Goal: Information Seeking & Learning: Understand process/instructions

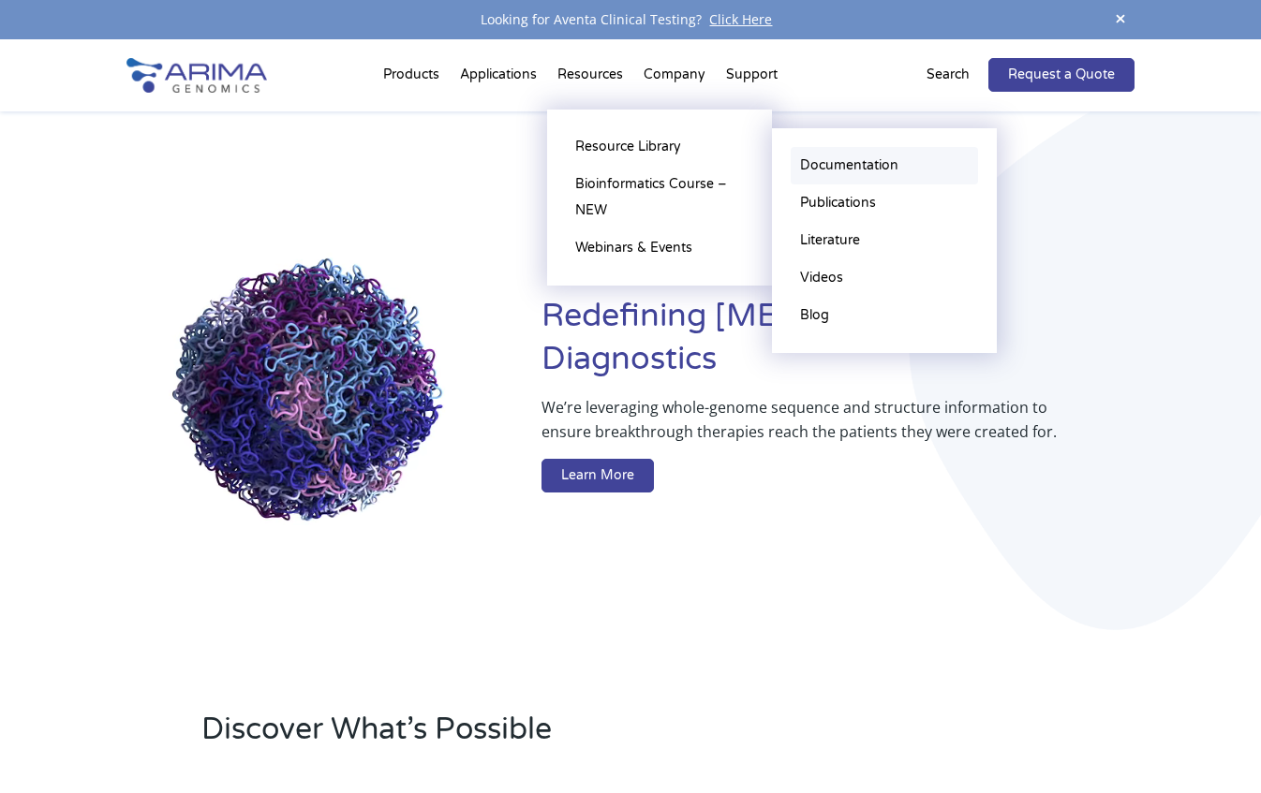
click at [849, 177] on link "Documentation" at bounding box center [884, 165] width 187 height 37
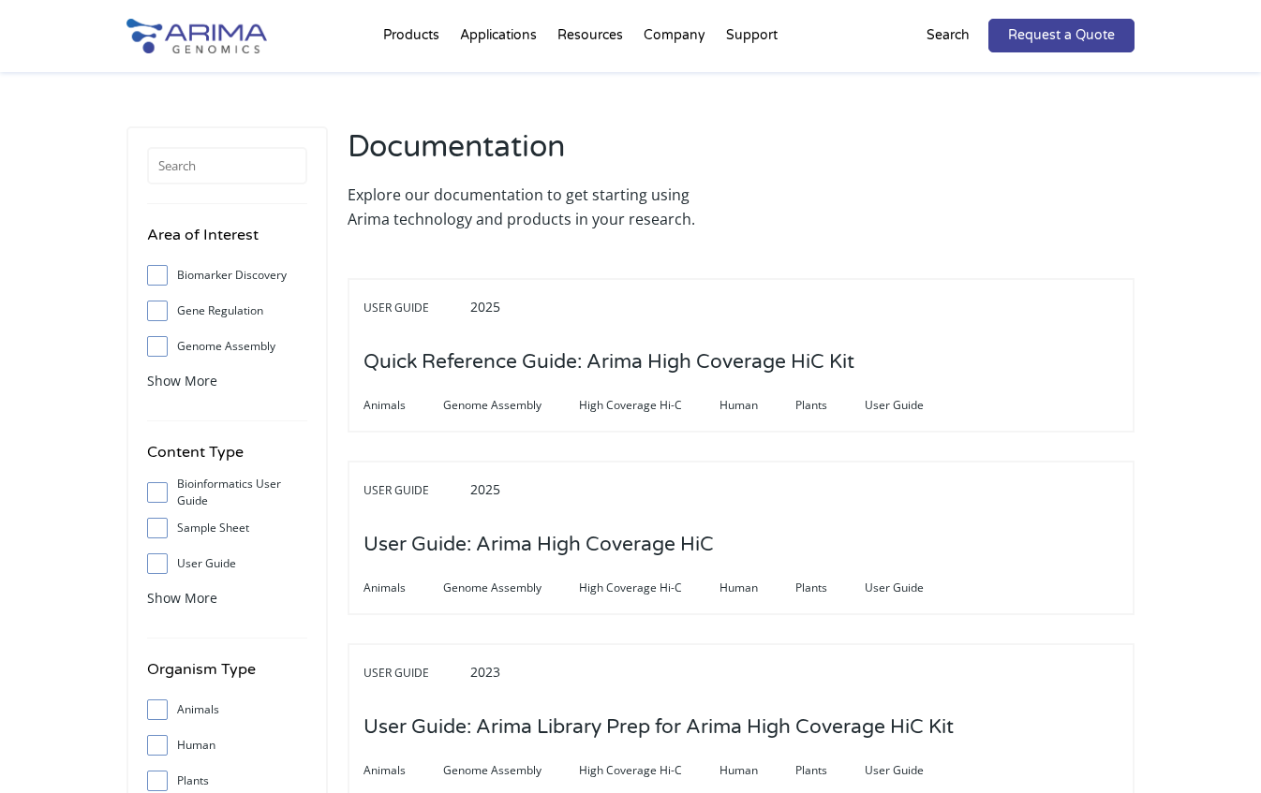
click at [153, 563] on input "User Guide" at bounding box center [157, 563] width 12 height 12
checkbox input "true"
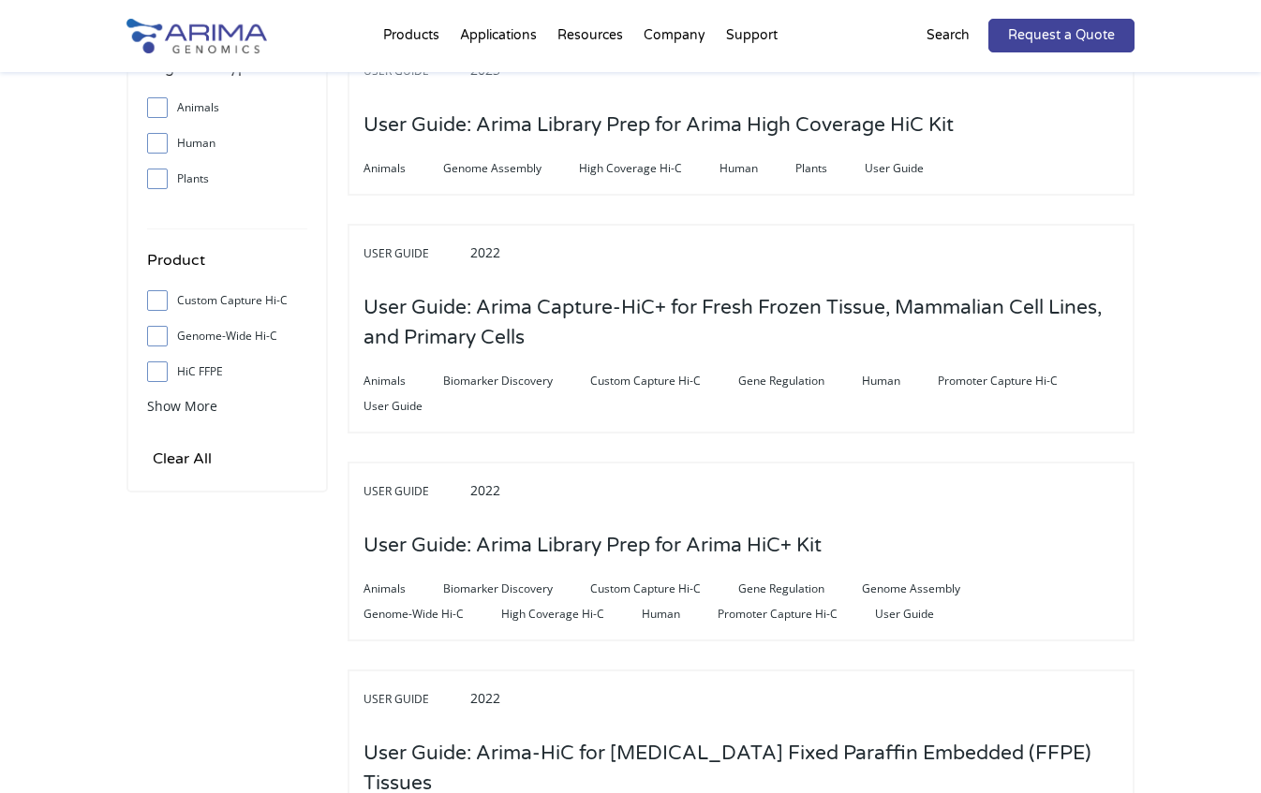
scroll to position [599, 0]
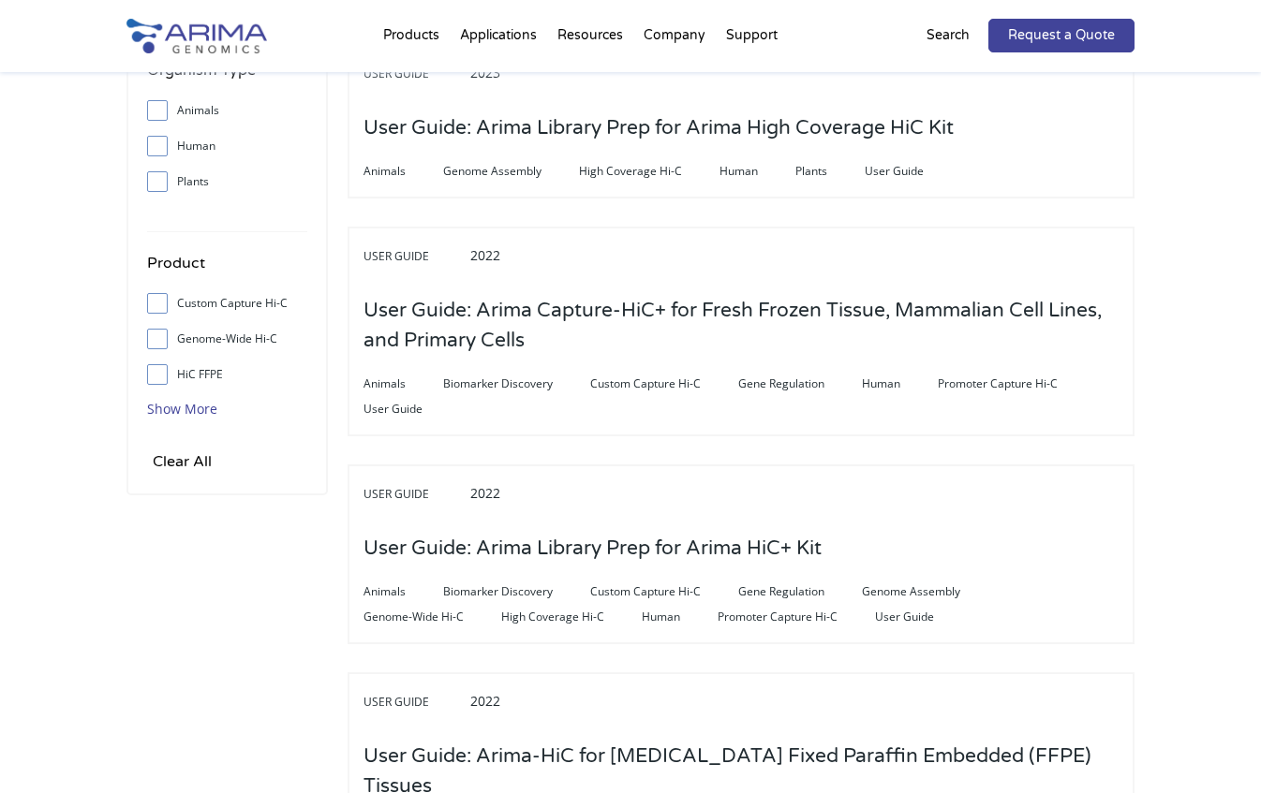
click at [205, 417] on span "Show More" at bounding box center [182, 409] width 70 height 18
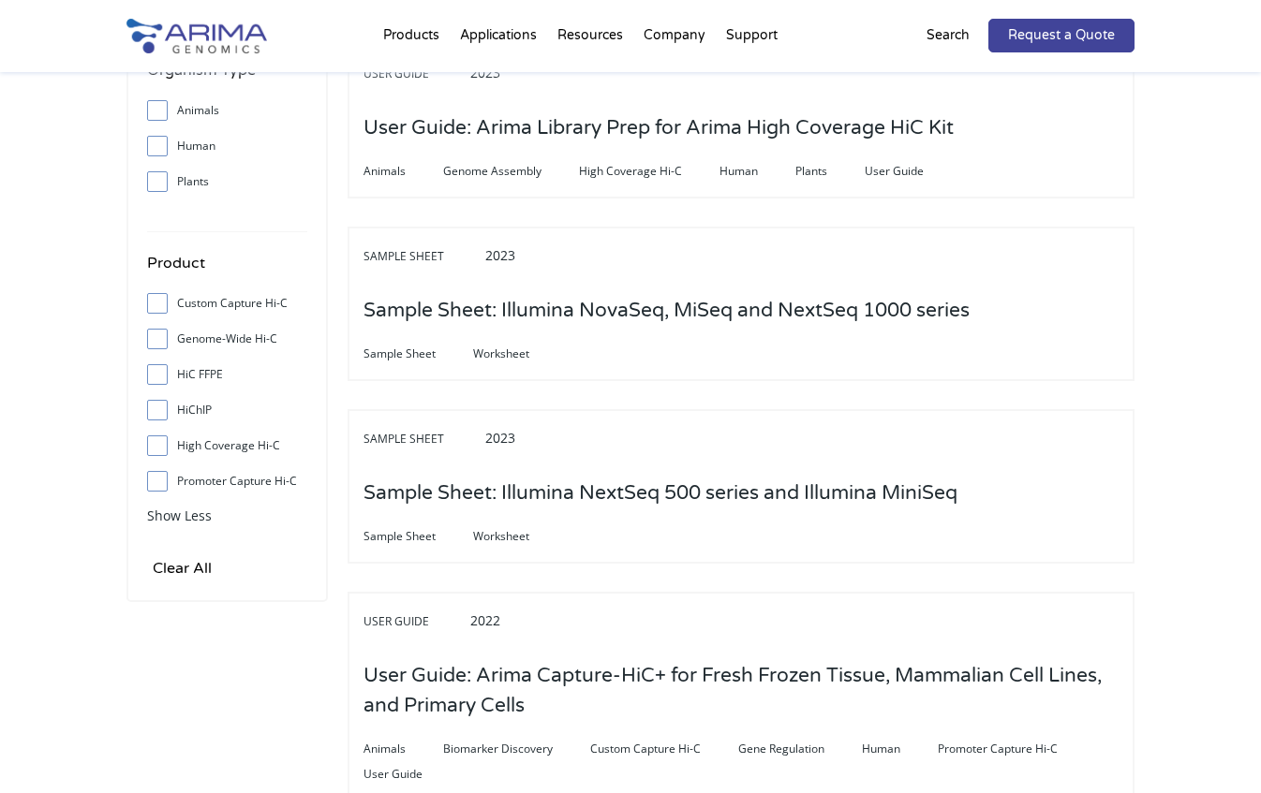
click at [198, 409] on label "HiChIP" at bounding box center [227, 410] width 160 height 28
click at [163, 409] on input "HiChIP" at bounding box center [157, 410] width 12 height 12
checkbox input "true"
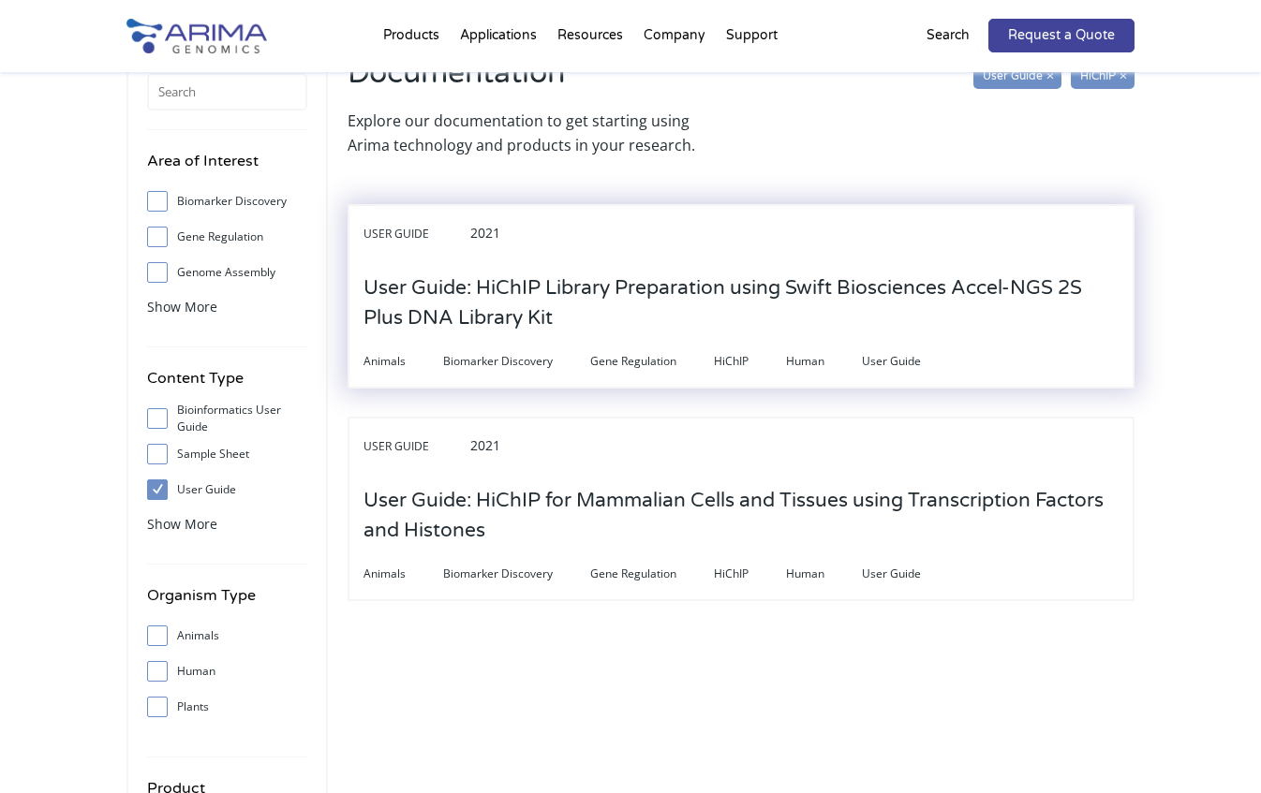
scroll to position [75, 0]
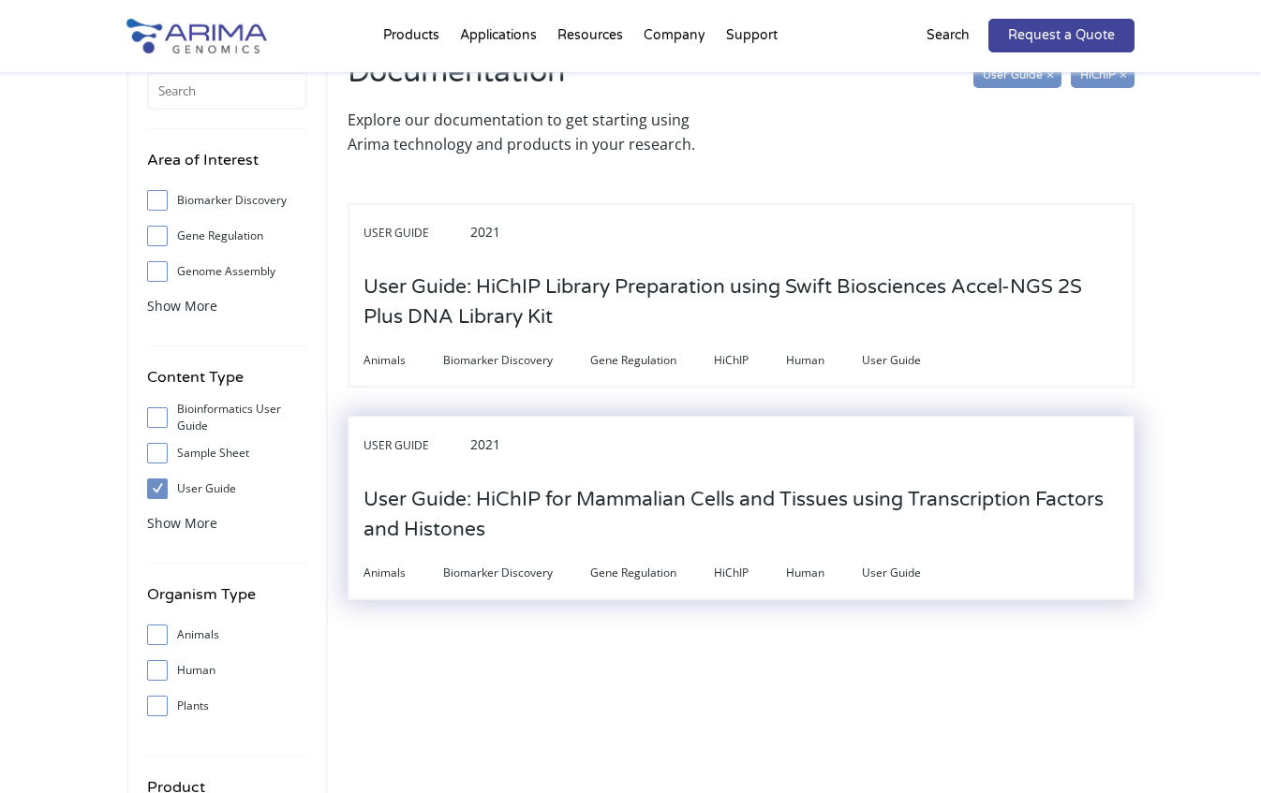
click at [749, 509] on h3 "User Guide: HiChIP for Mammalian Cells and Tissues using Transcription Factors …" at bounding box center [740, 515] width 755 height 88
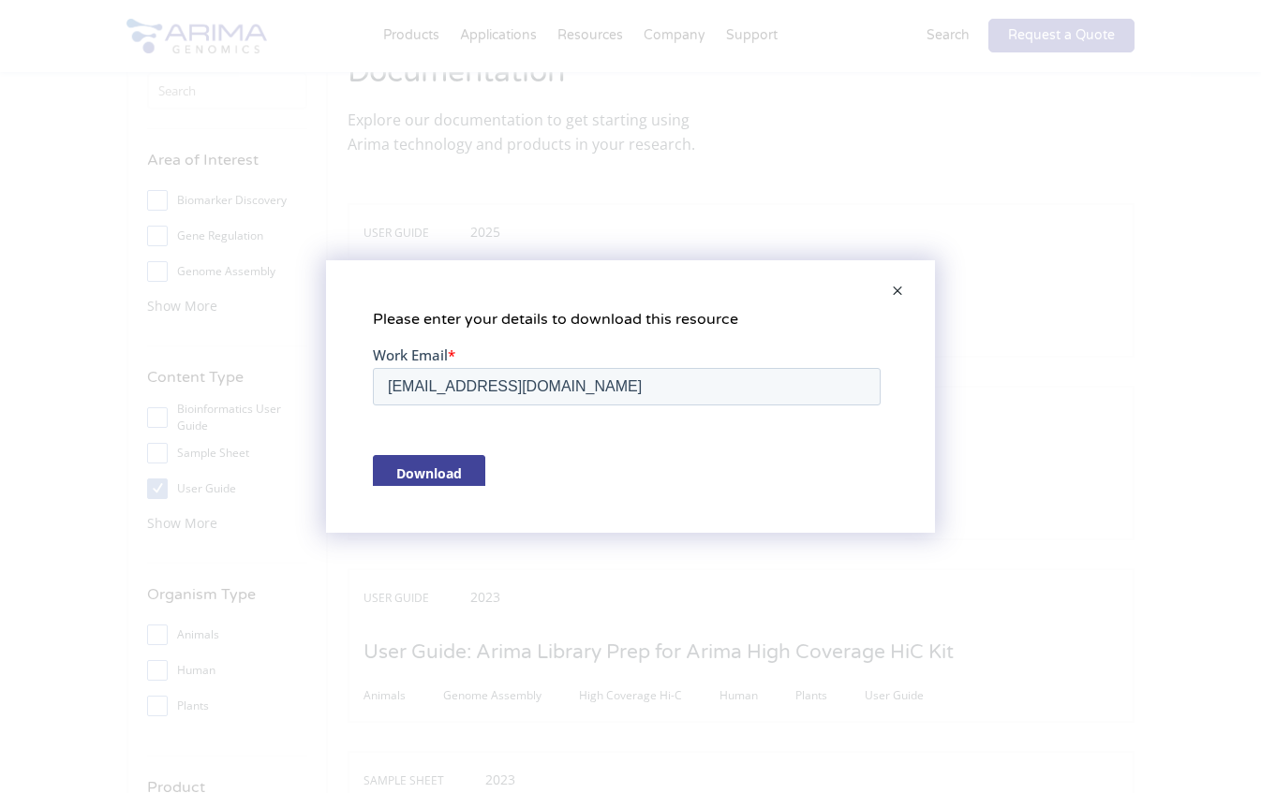
scroll to position [0, 0]
